Goal: Transaction & Acquisition: Book appointment/travel/reservation

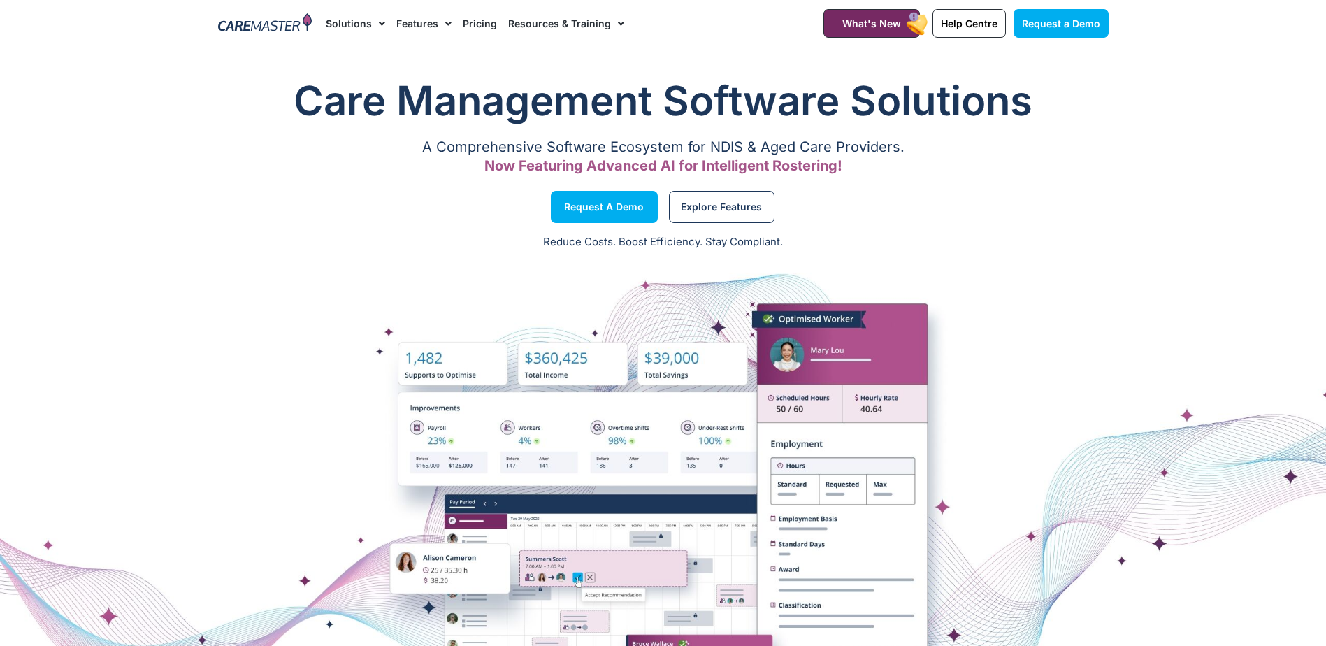
click at [574, 21] on link "Resources & Training" at bounding box center [566, 23] width 116 height 47
click at [584, 20] on link "Resources & Training" at bounding box center [566, 23] width 116 height 47
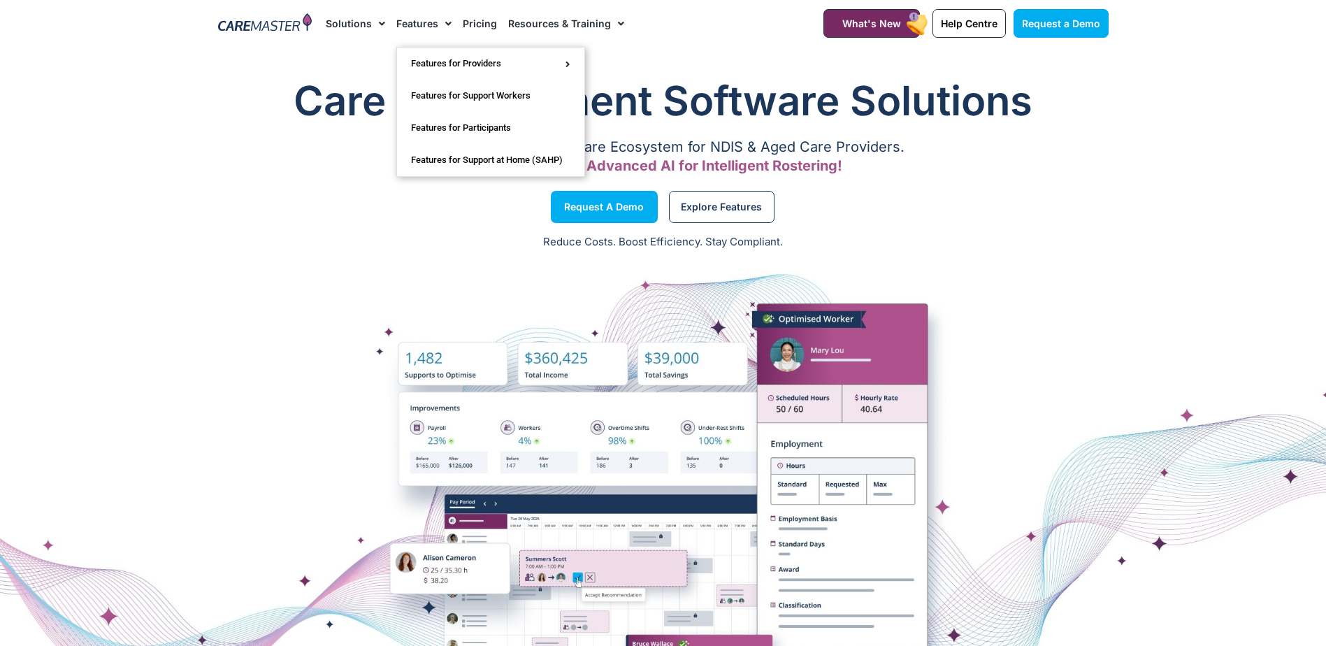
click at [425, 24] on link "Features" at bounding box center [423, 23] width 55 height 47
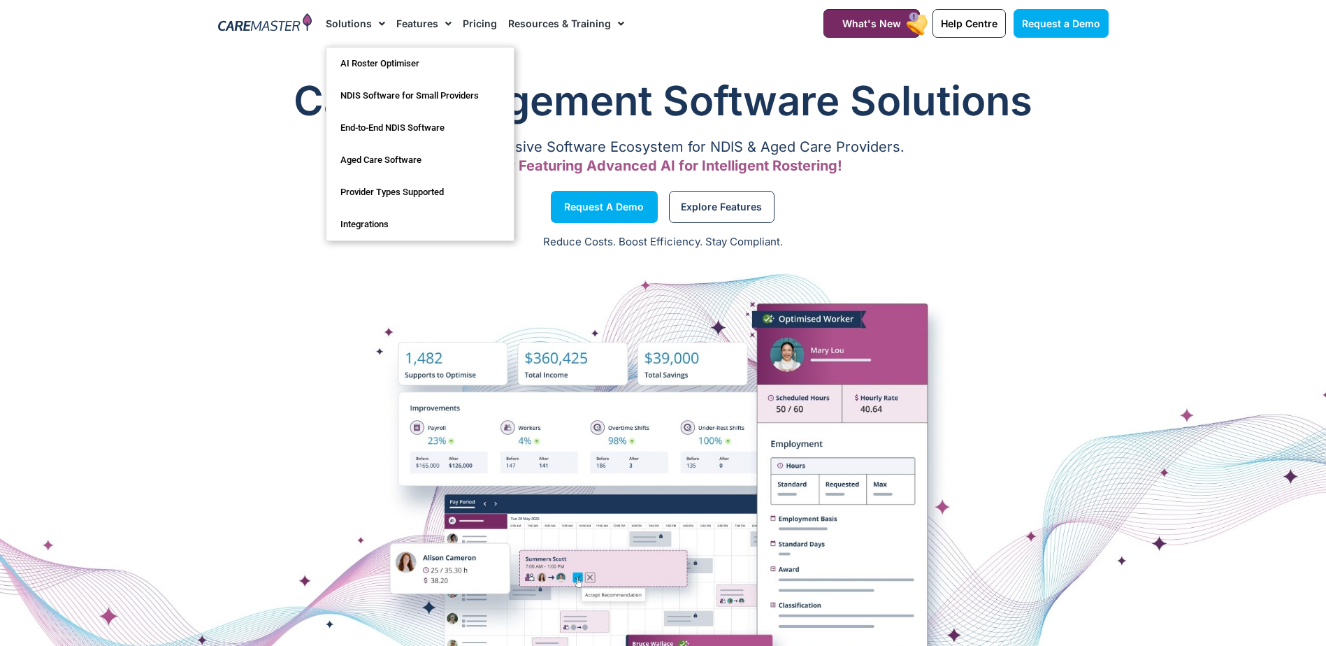
click at [362, 27] on link "Solutions" at bounding box center [355, 23] width 59 height 47
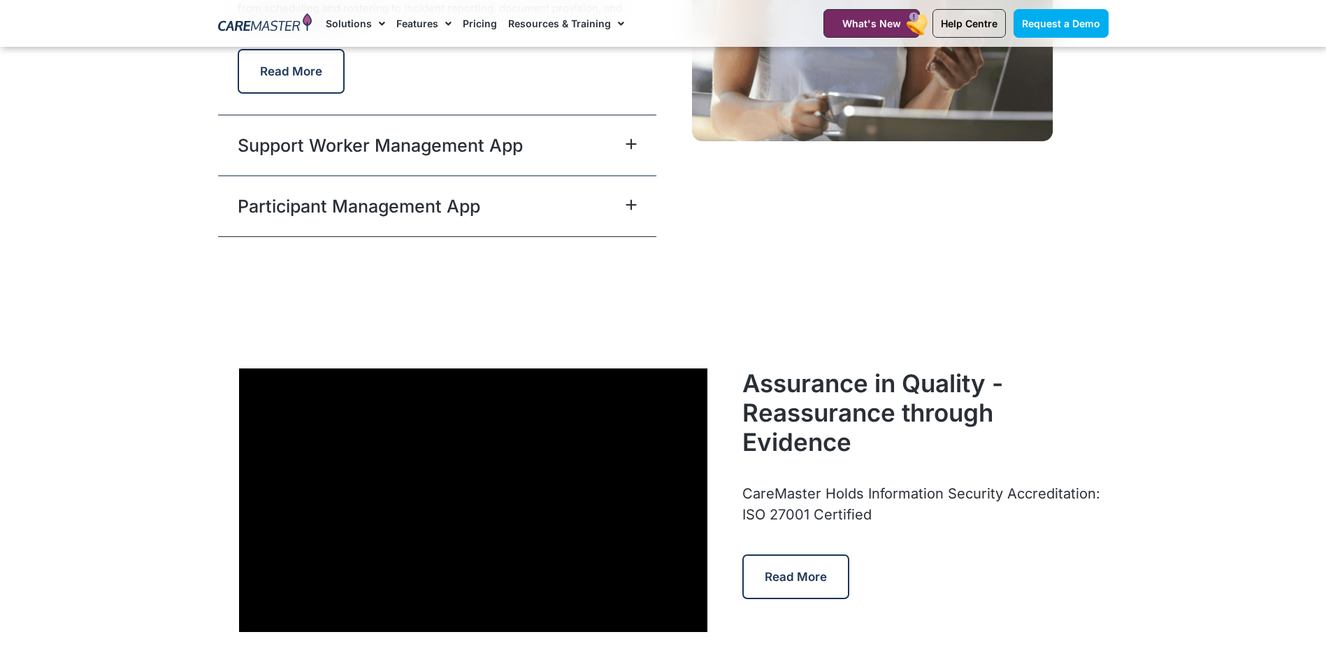
scroll to position [3495, 0]
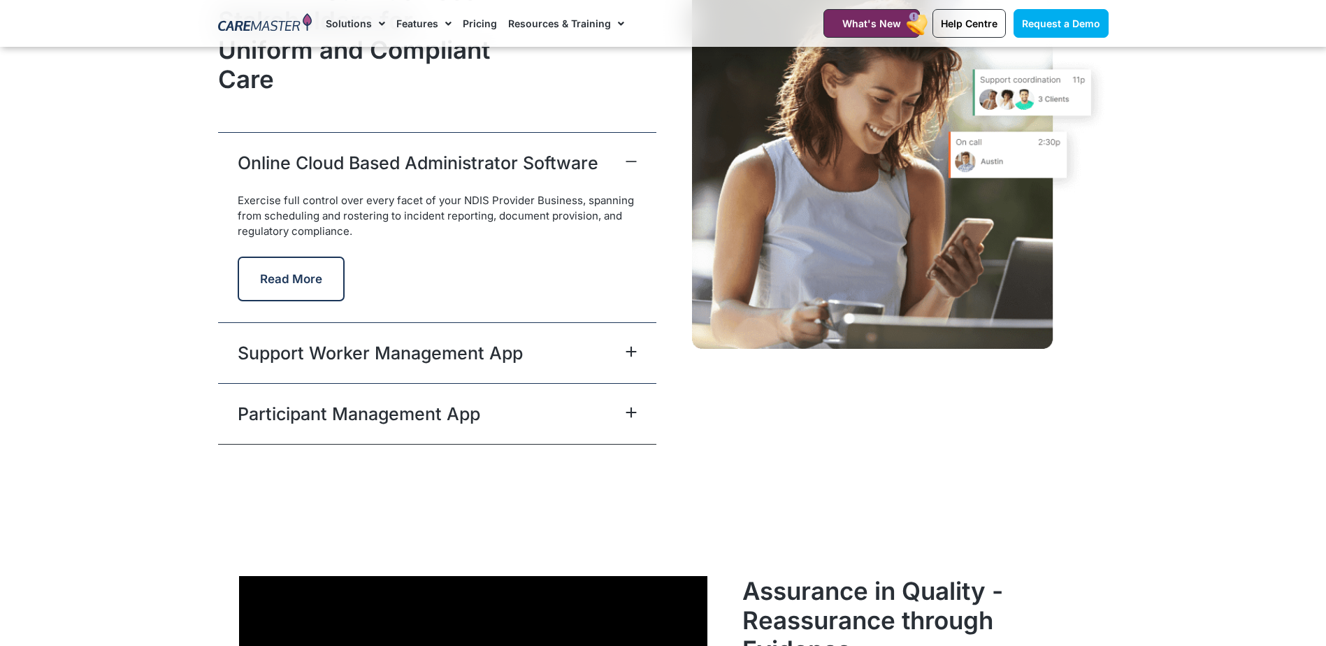
click at [538, 422] on div "Participant Management App" at bounding box center [437, 413] width 438 height 61
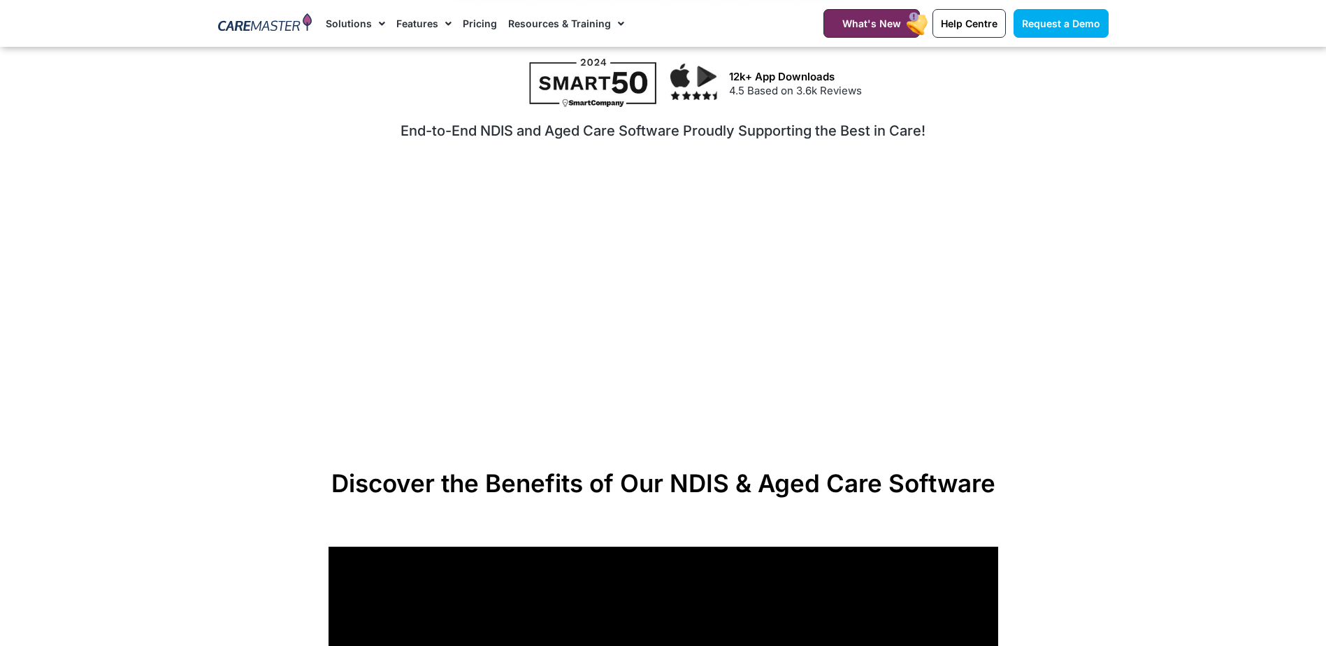
scroll to position [0, 0]
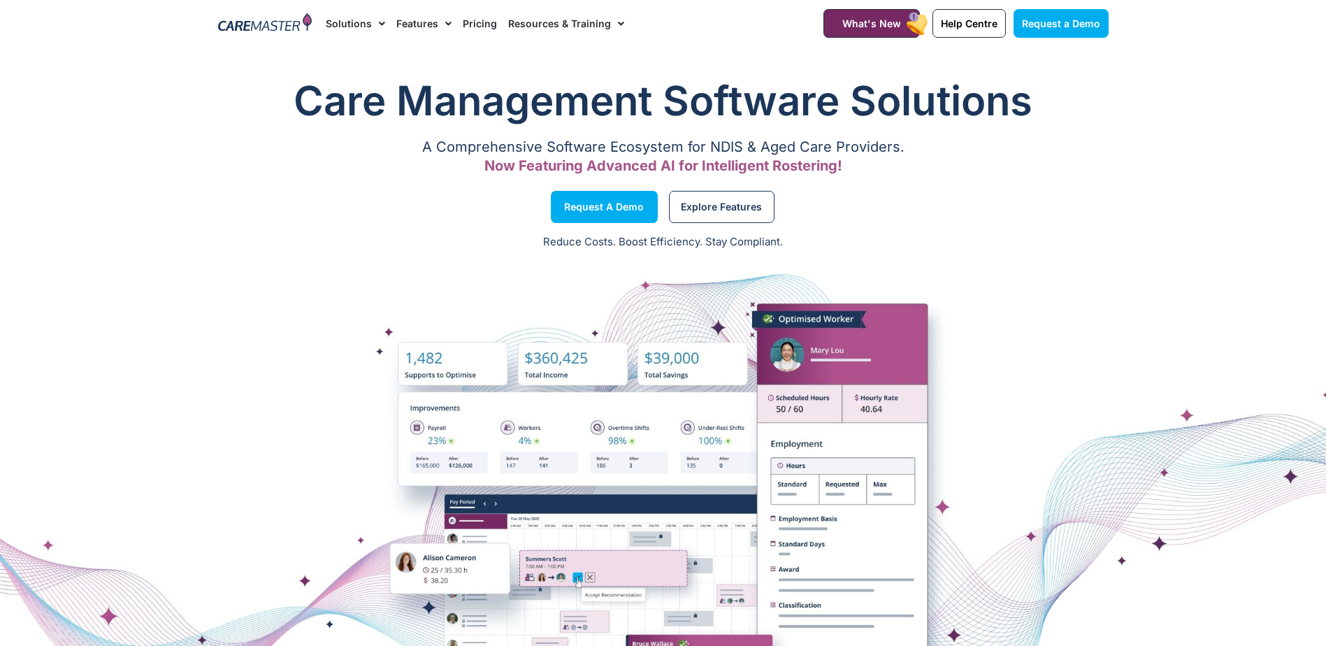
click at [243, 29] on img at bounding box center [265, 23] width 94 height 21
click at [706, 205] on span "Explore Features" at bounding box center [721, 206] width 81 height 7
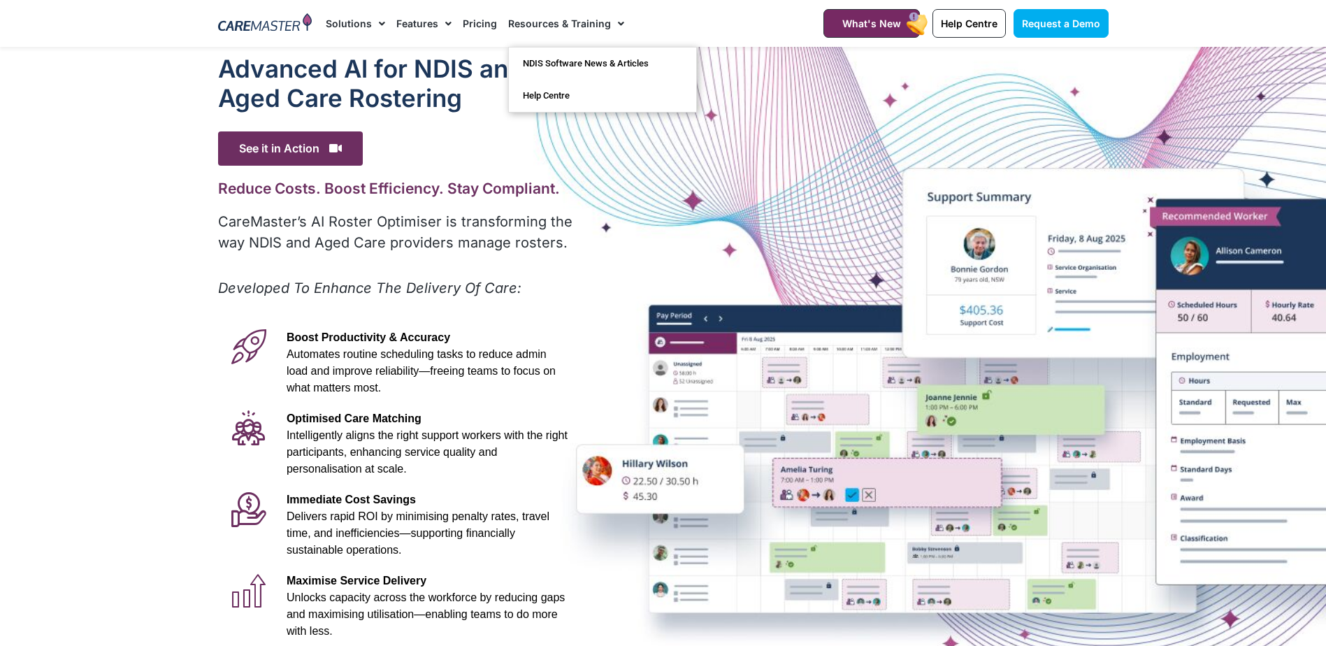
click at [238, 26] on img at bounding box center [265, 23] width 94 height 21
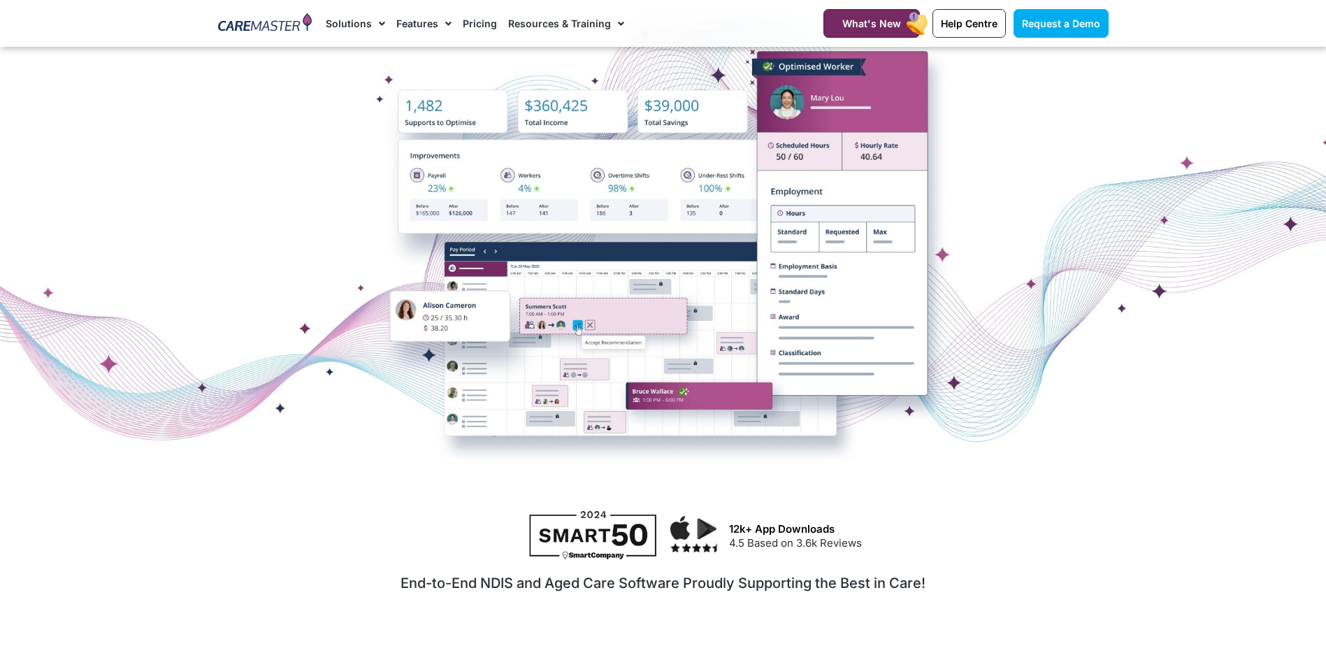
scroll to position [489, 0]
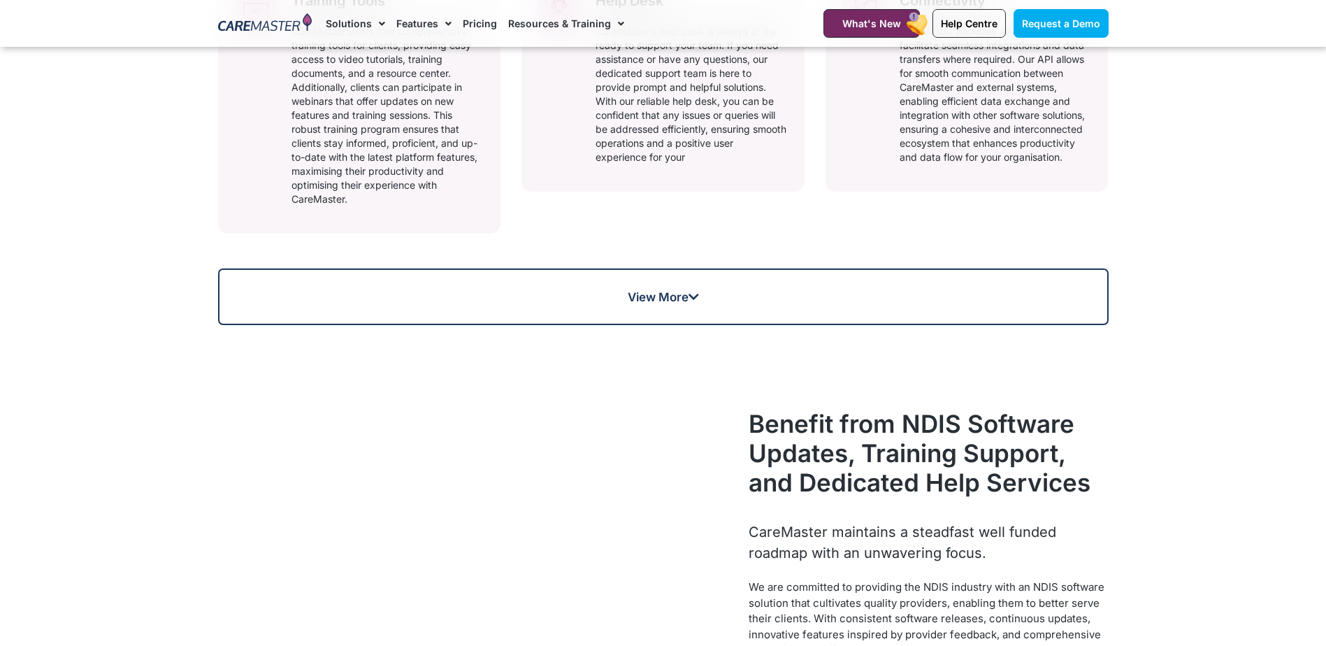
scroll to position [769, 0]
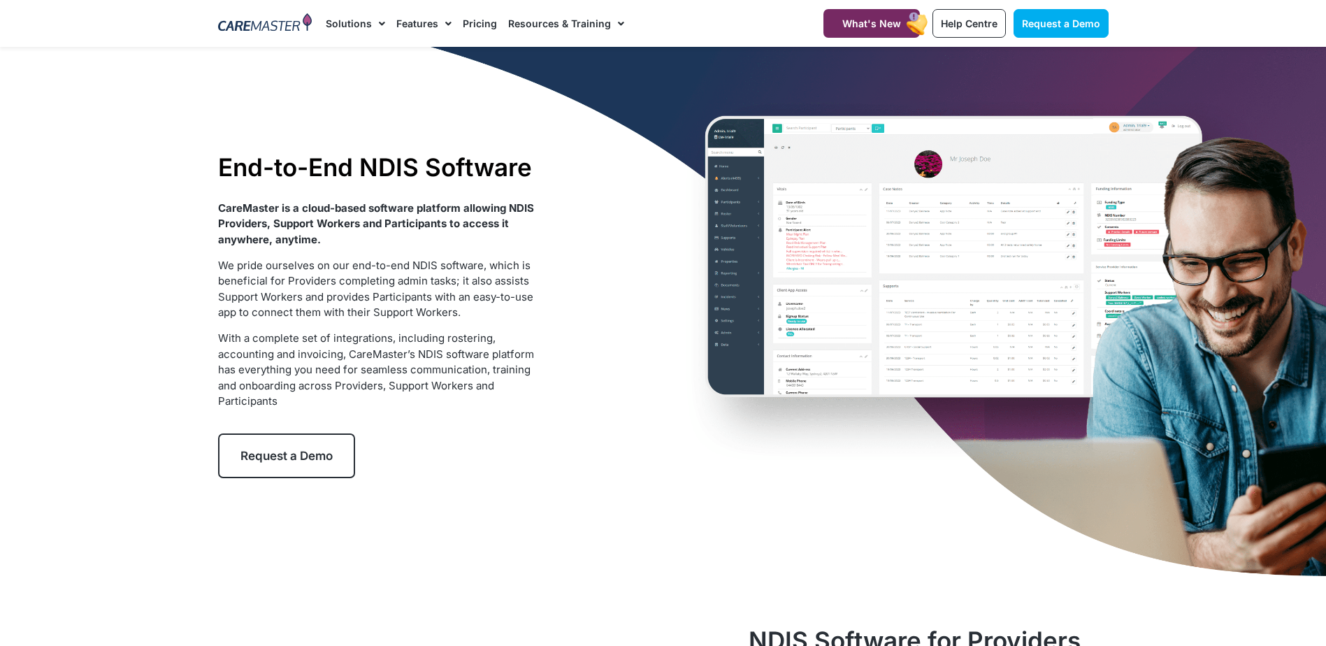
click at [308, 453] on span "Request a Demo" at bounding box center [286, 456] width 92 height 14
